Goal: Task Accomplishment & Management: Manage account settings

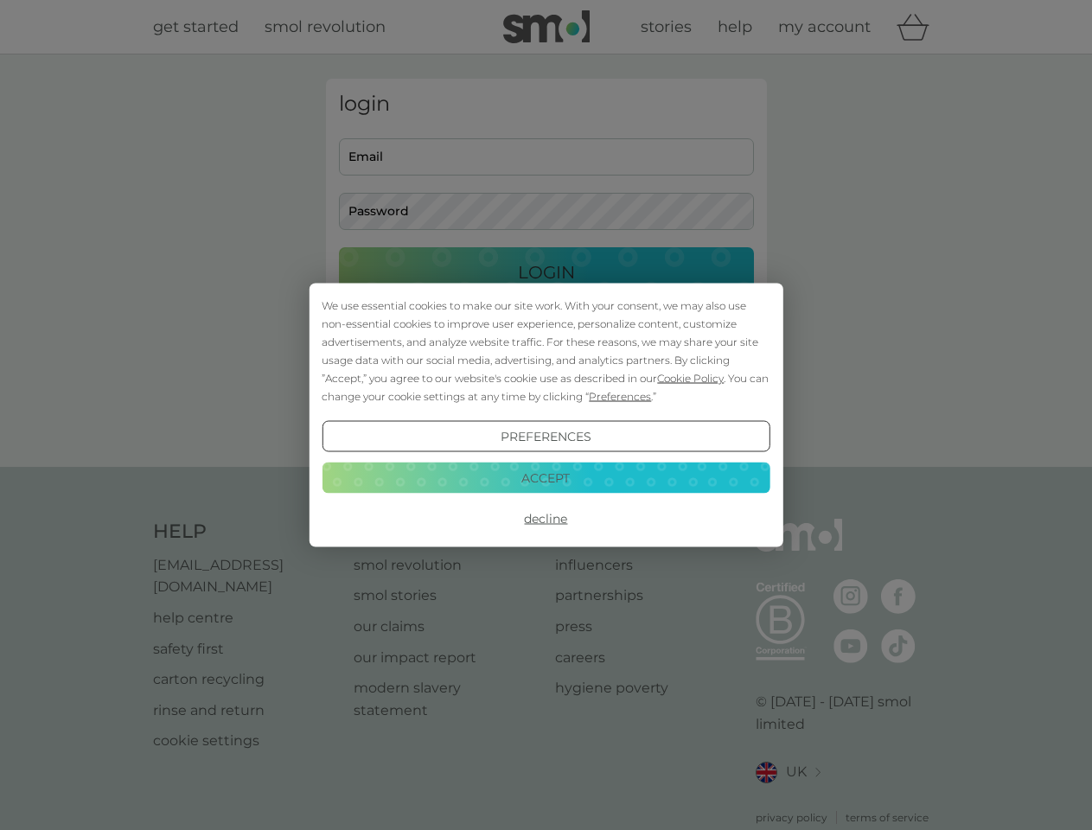
click at [691, 378] on span "Cookie Policy" at bounding box center [690, 378] width 67 height 13
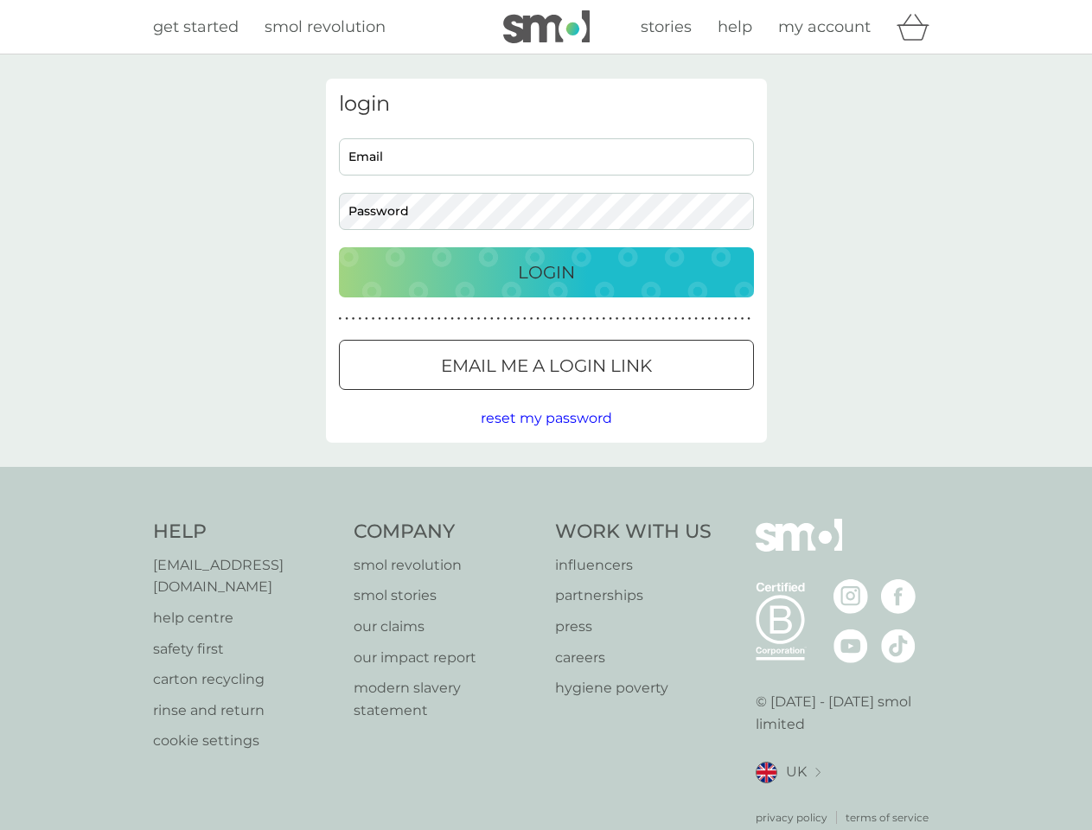
click at [618, 396] on div "login Email Password Login ● ● ● ● ● ● ● ● ● ● ● ● ● ● ● ● ● ● ● ● ● ● ● ● ● ● …" at bounding box center [546, 261] width 441 height 364
click at [546, 437] on div "login Email Password Login ● ● ● ● ● ● ● ● ● ● ● ● ● ● ● ● ● ● ● ● ● ● ● ● ● ● …" at bounding box center [546, 261] width 441 height 364
click at [546, 519] on div "Help [EMAIL_ADDRESS][DOMAIN_NAME] help centre safety first carton recycling rin…" at bounding box center [546, 672] width 787 height 307
click at [546, 477] on div "Help [EMAIL_ADDRESS][DOMAIN_NAME] help centre safety first carton recycling rin…" at bounding box center [546, 672] width 1092 height 411
